Goal: Task Accomplishment & Management: Complete application form

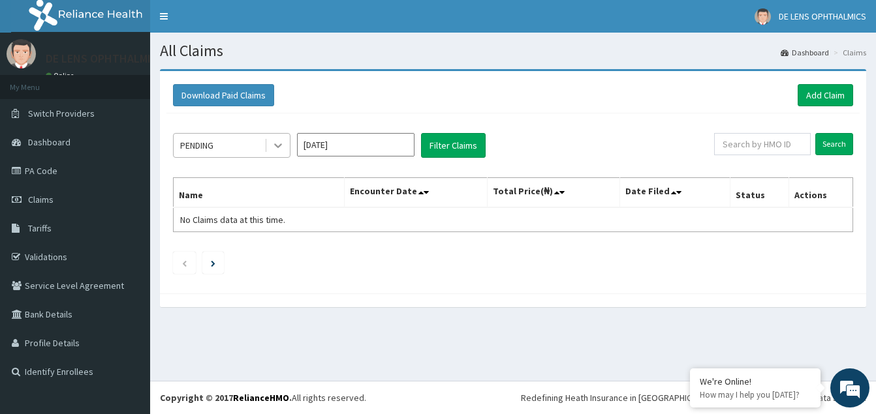
click at [281, 142] on icon at bounding box center [277, 145] width 13 height 13
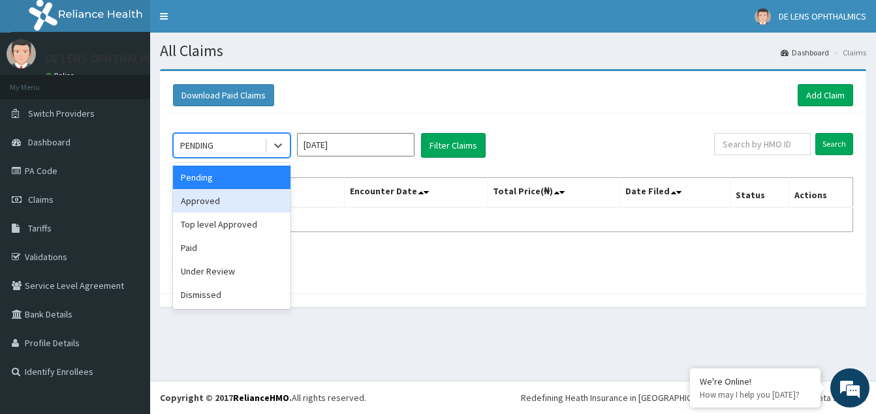
click at [239, 209] on div "Approved" at bounding box center [231, 200] width 117 height 23
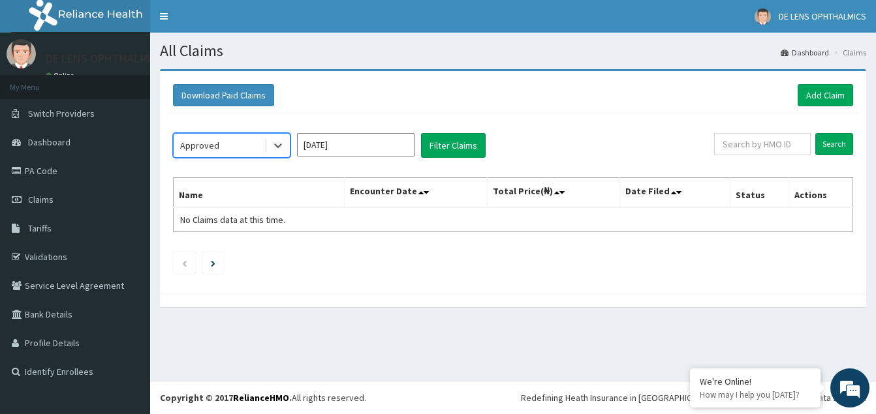
click at [386, 148] on input "[DATE]" at bounding box center [355, 144] width 117 height 23
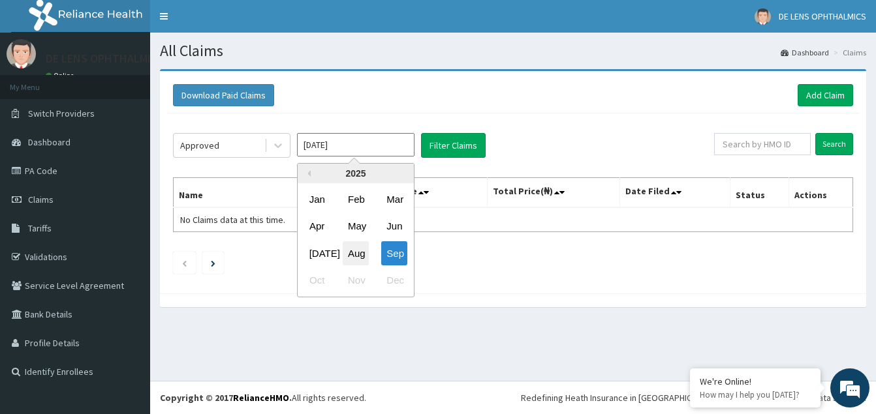
click at [354, 254] on div "Aug" at bounding box center [356, 253] width 26 height 24
type input "[DATE]"
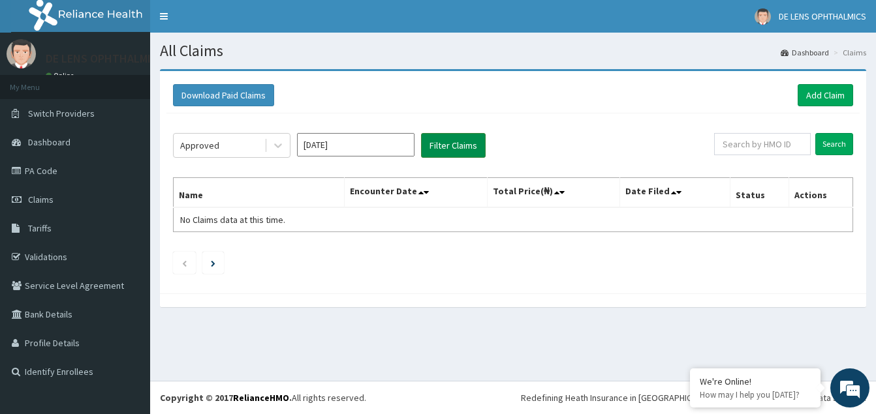
click at [433, 141] on button "Filter Claims" at bounding box center [453, 145] width 65 height 25
click at [33, 168] on link "PA Code" at bounding box center [75, 171] width 150 height 29
click at [165, 19] on link "Toggle navigation" at bounding box center [163, 16] width 27 height 33
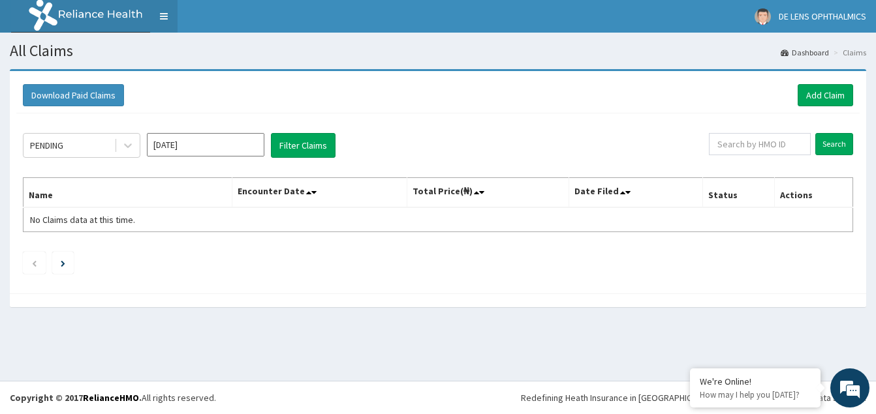
click at [164, 19] on link "Toggle navigation" at bounding box center [163, 16] width 27 height 33
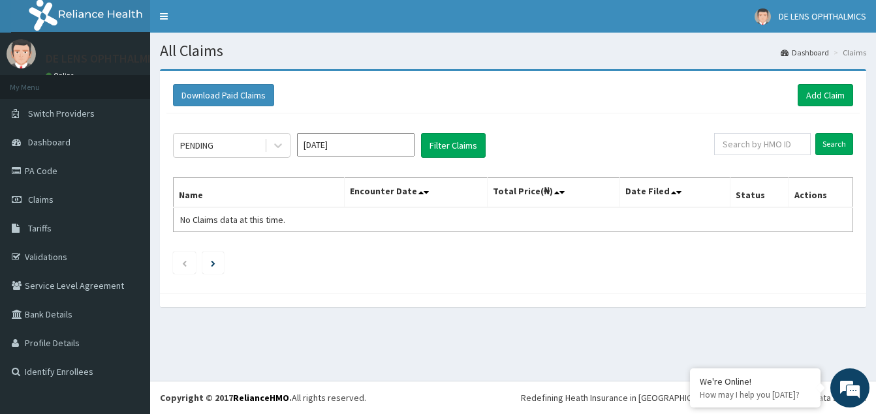
click at [813, 51] on link "Dashboard" at bounding box center [804, 52] width 48 height 11
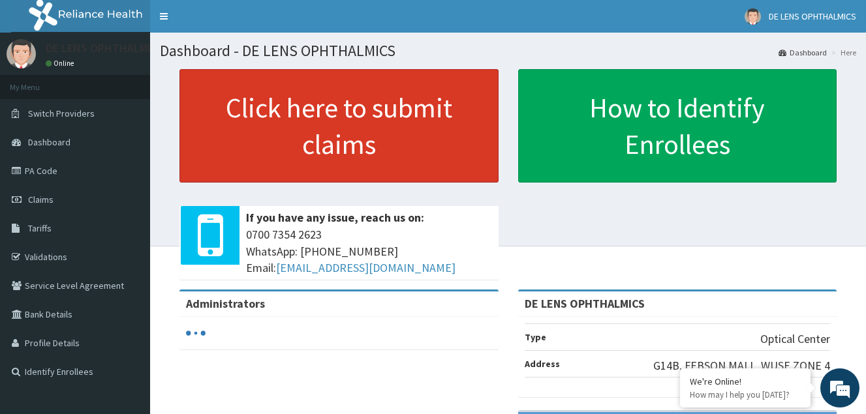
click at [410, 115] on link "Click here to submit claims" at bounding box center [338, 126] width 319 height 114
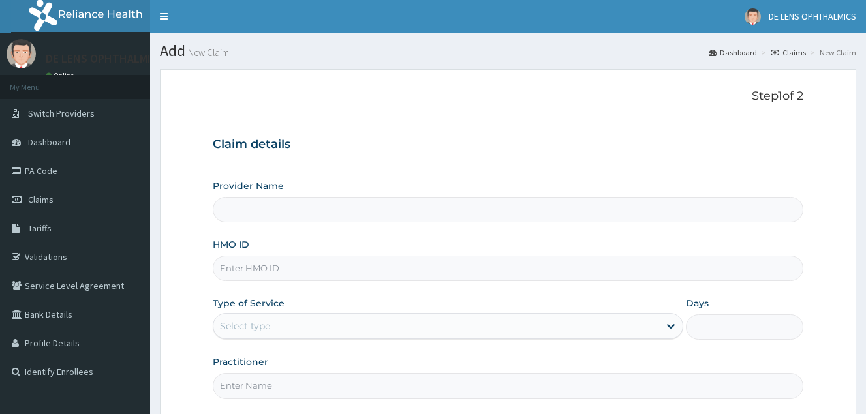
type input "DE LENS OPHTHALMICS"
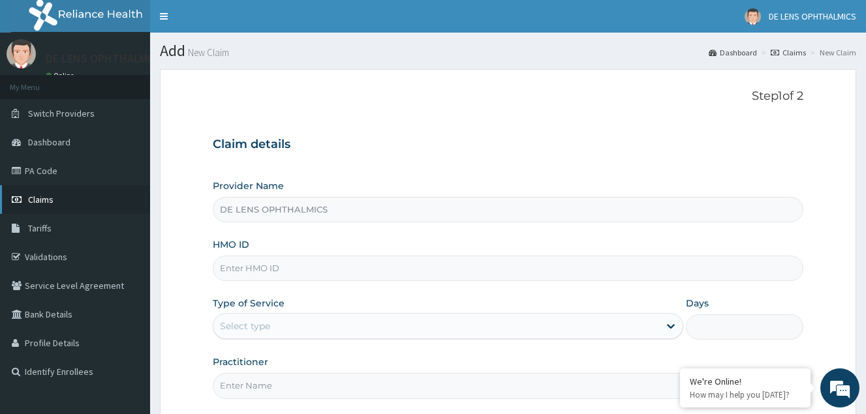
click at [95, 206] on link "Claims" at bounding box center [75, 199] width 150 height 29
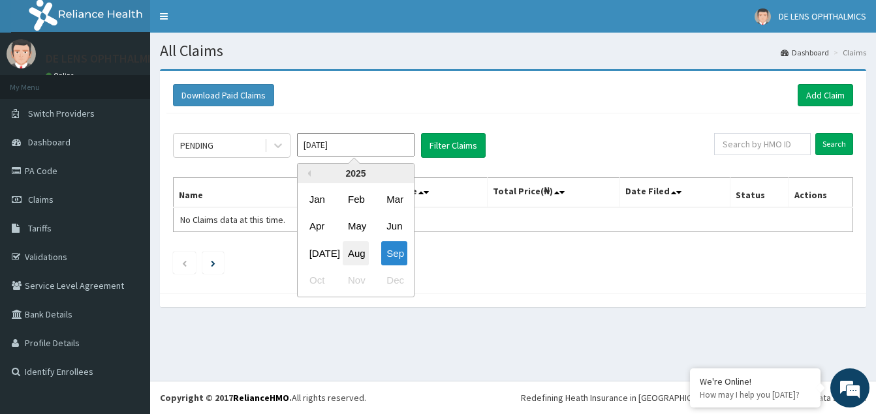
click at [354, 260] on div "Aug" at bounding box center [356, 253] width 26 height 24
type input "[DATE]"
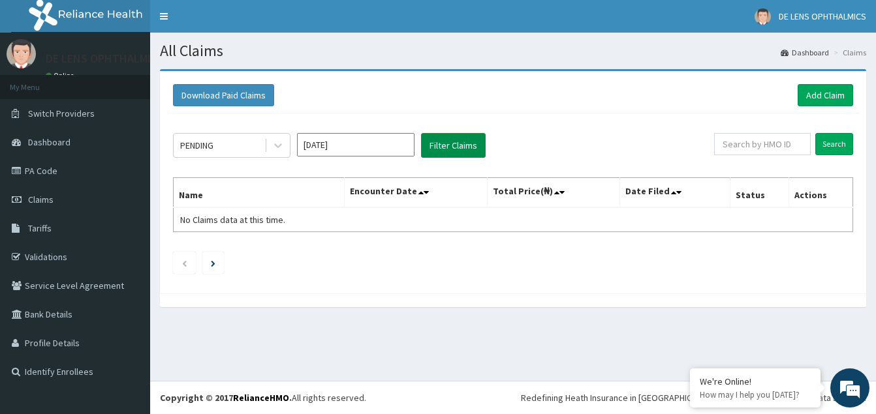
click at [450, 150] on button "Filter Claims" at bounding box center [453, 145] width 65 height 25
